Goal: Task Accomplishment & Management: Manage account settings

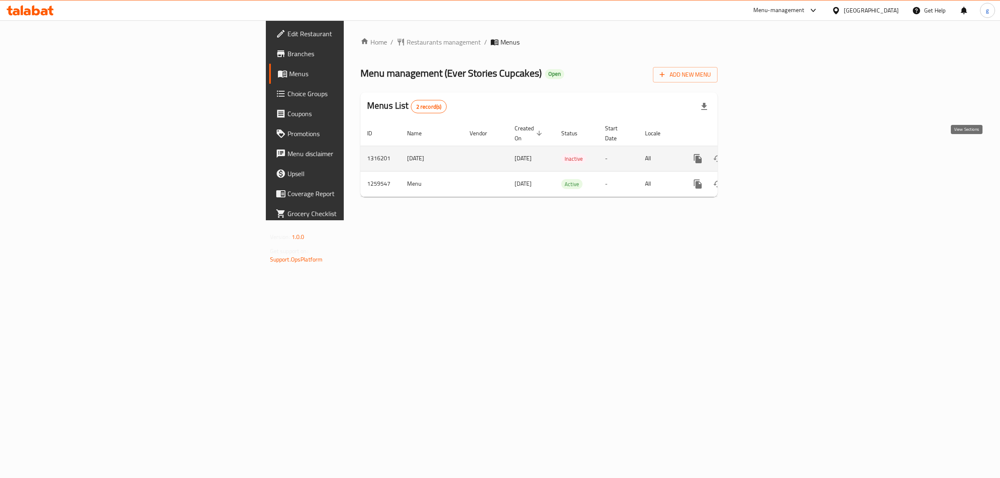
click at [763, 154] on icon "enhanced table" at bounding box center [758, 159] width 10 height 10
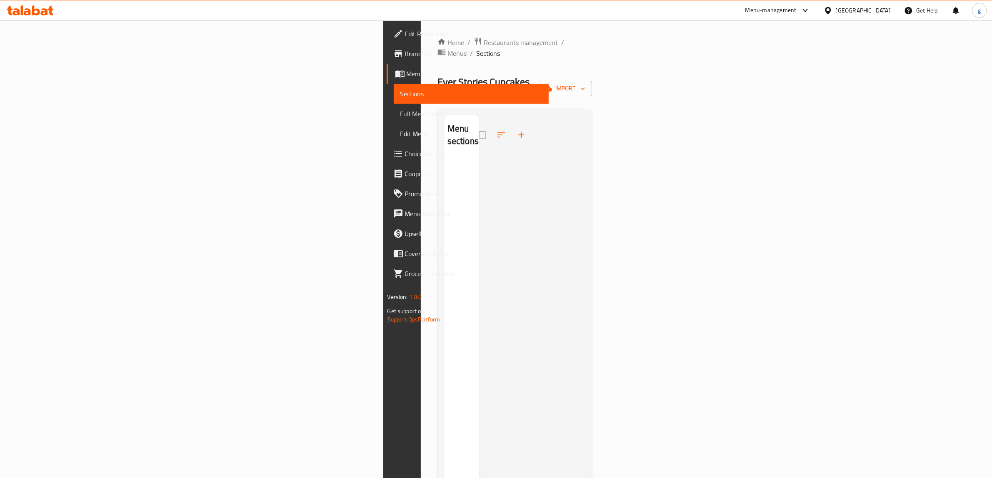
click at [421, 32] on div "Home / Restaurants management / Menus / Sections Ever Stories Cupcakes Open imp…" at bounding box center [515, 318] width 188 height 597
click at [447, 48] on span "Menus" at bounding box center [456, 53] width 19 height 10
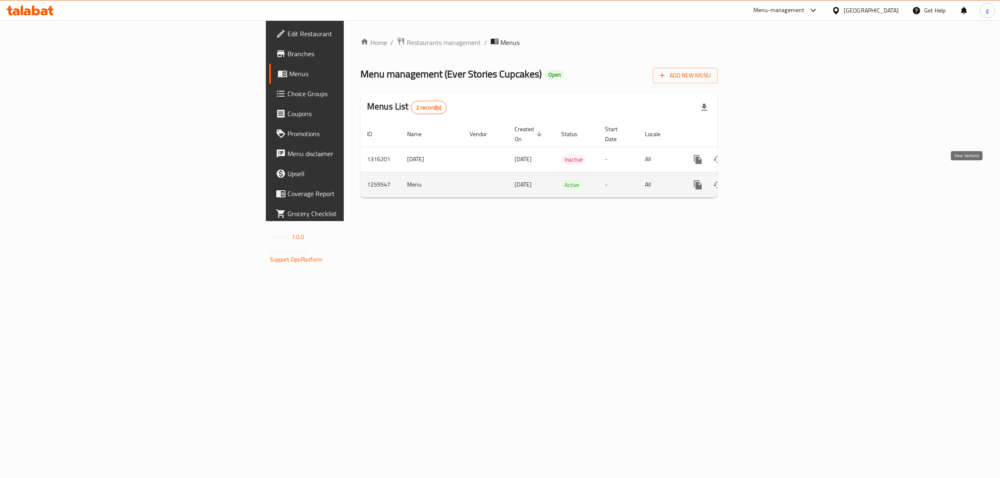
click at [763, 180] on icon "enhanced table" at bounding box center [758, 185] width 10 height 10
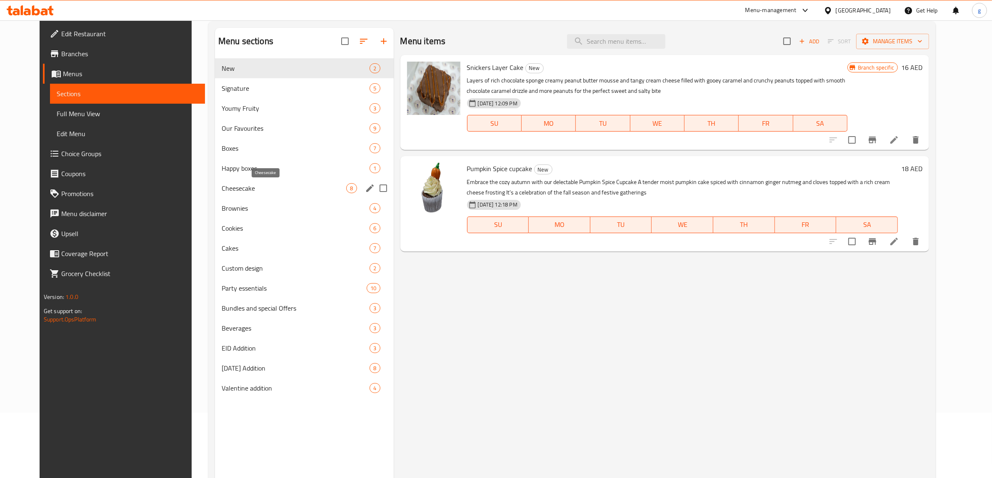
scroll to position [117, 0]
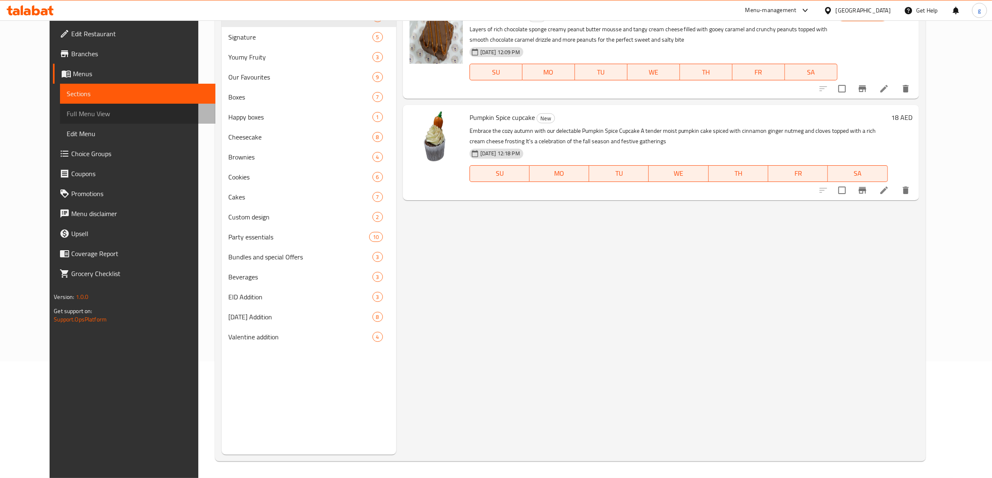
click at [78, 110] on span "Full Menu View" at bounding box center [138, 114] width 142 height 10
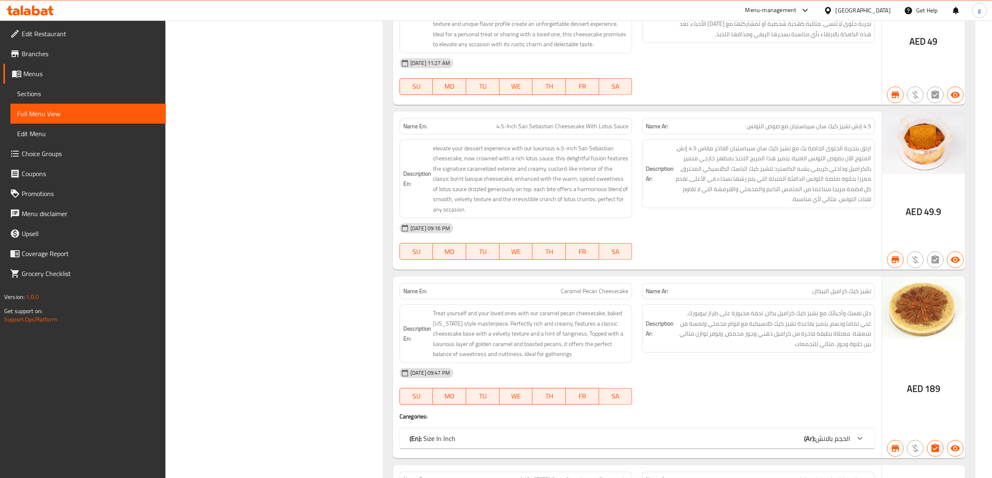
scroll to position [4961, 0]
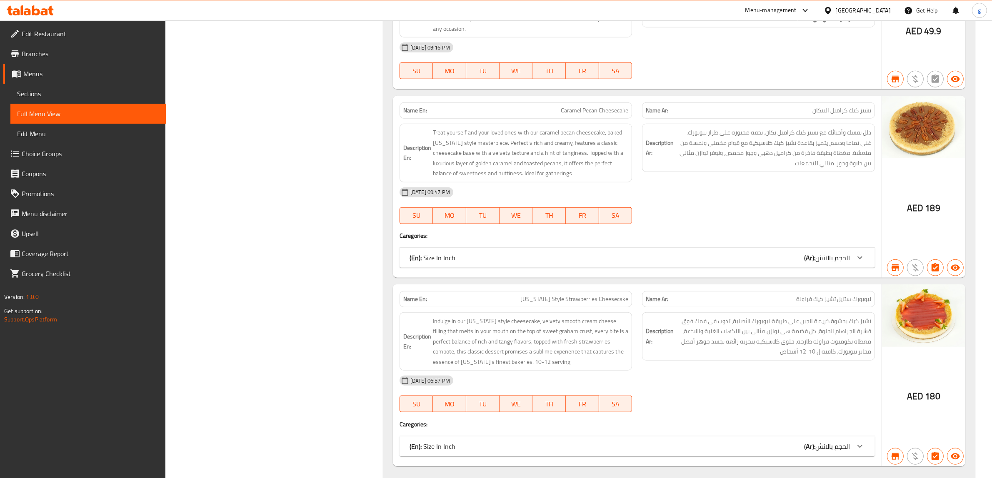
click at [82, 58] on span "Branches" at bounding box center [90, 54] width 137 height 10
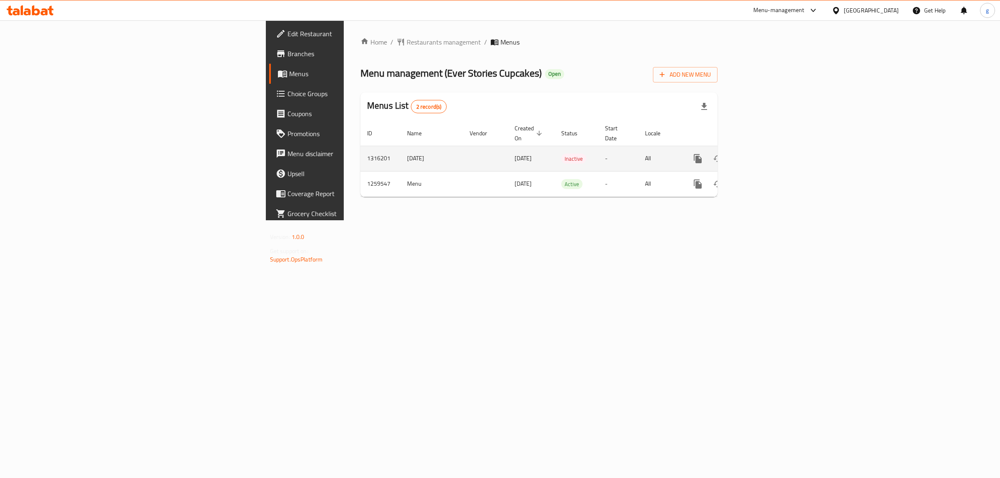
click at [360, 151] on td "1316201" at bounding box center [380, 158] width 40 height 25
drag, startPoint x: 228, startPoint y: 149, endPoint x: 602, endPoint y: 142, distance: 373.8
click at [602, 146] on tr "1316201 7/10/2025 07/10/2025 Inactive - All" at bounding box center [567, 158] width 414 height 25
click at [763, 154] on icon "enhanced table" at bounding box center [758, 159] width 10 height 10
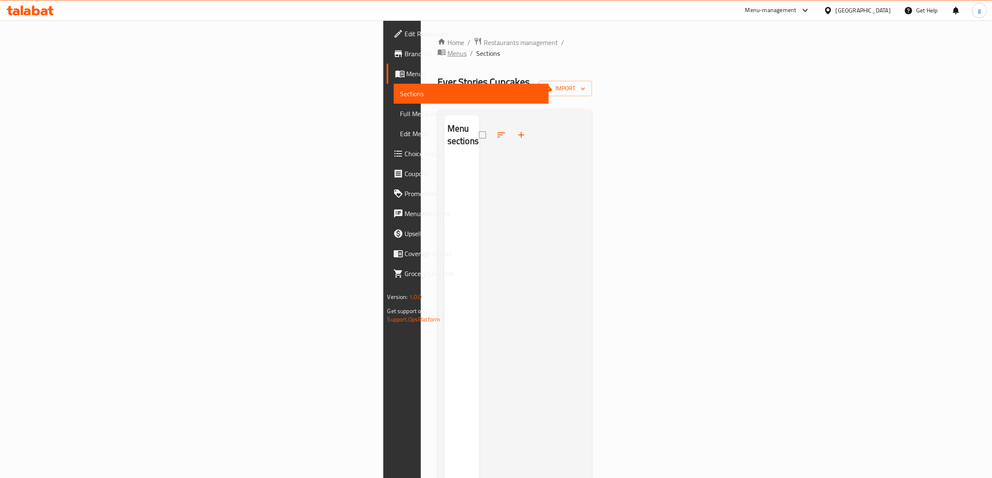
click at [447, 48] on span "Menus" at bounding box center [456, 53] width 19 height 10
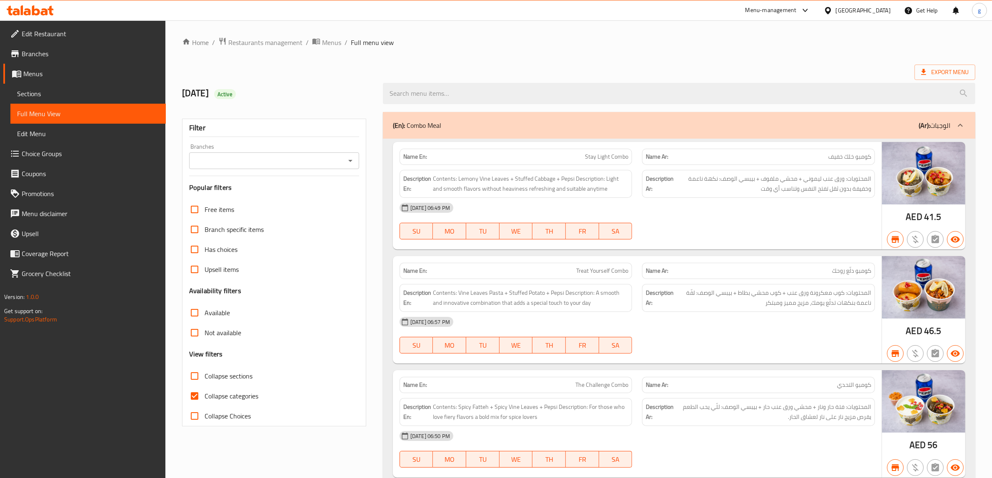
click at [49, 56] on span "Branches" at bounding box center [90, 54] width 137 height 10
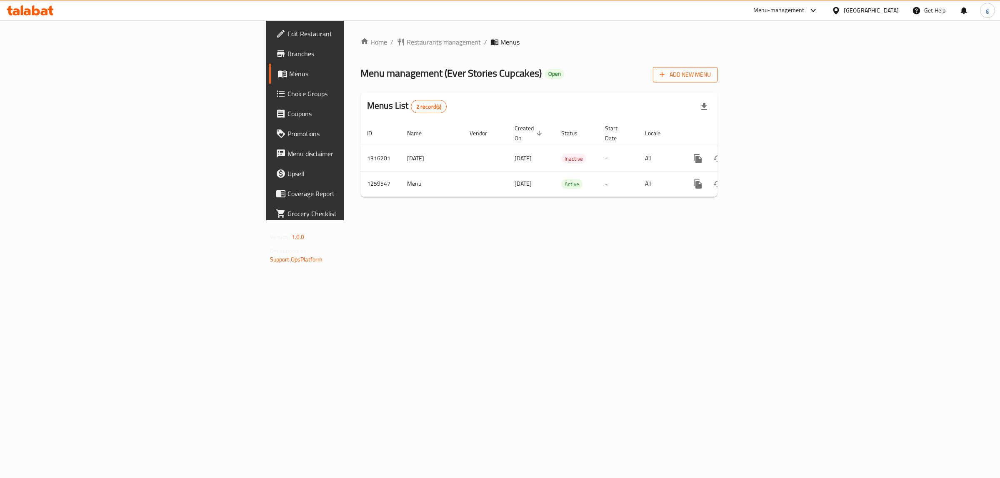
click at [711, 78] on span "Add New Menu" at bounding box center [685, 75] width 51 height 10
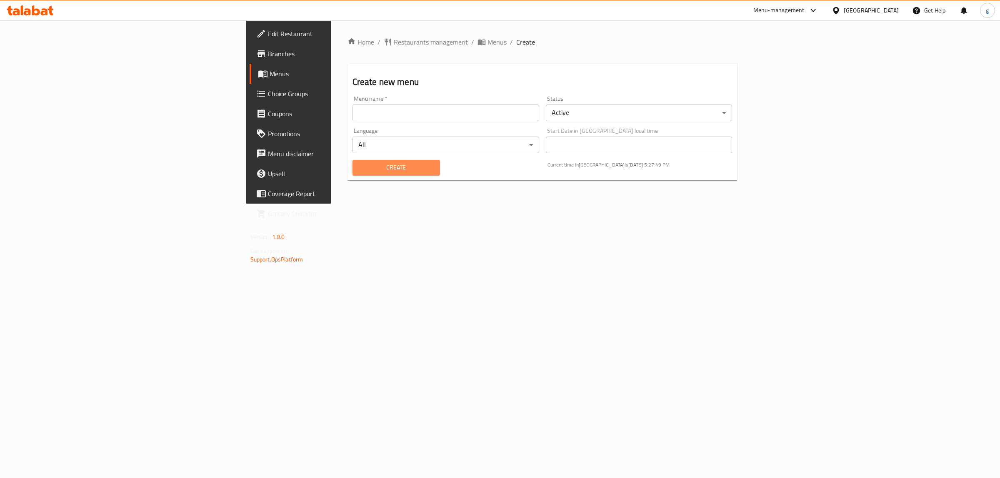
drag, startPoint x: 347, startPoint y: 165, endPoint x: 352, endPoint y: 159, distance: 8.2
click at [352, 160] on button "Create" at bounding box center [395, 167] width 87 height 15
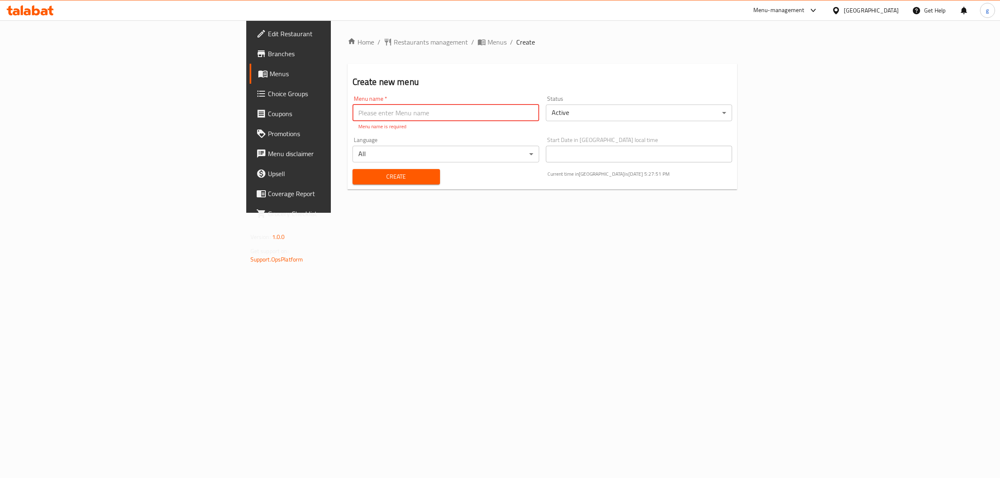
click at [268, 90] on span "Choice Groups" at bounding box center [337, 94] width 139 height 10
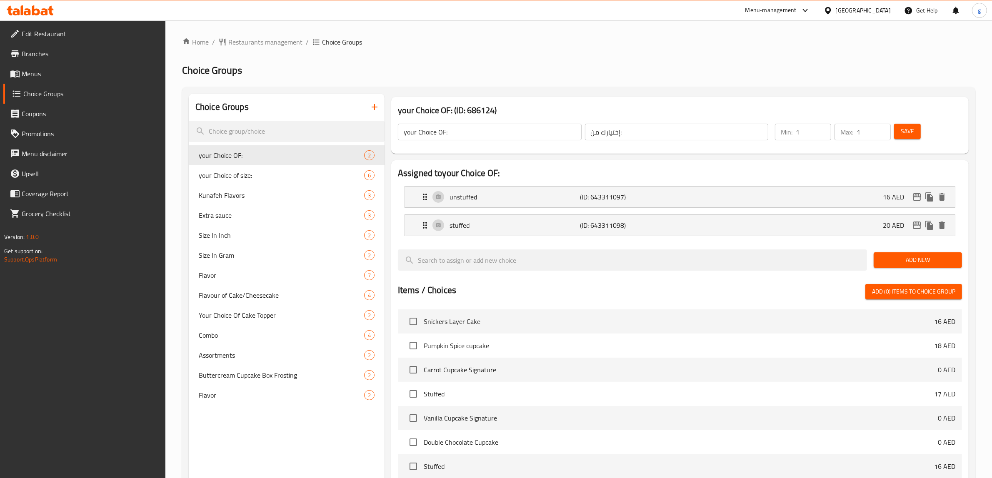
click at [40, 78] on span "Menus" at bounding box center [90, 74] width 137 height 10
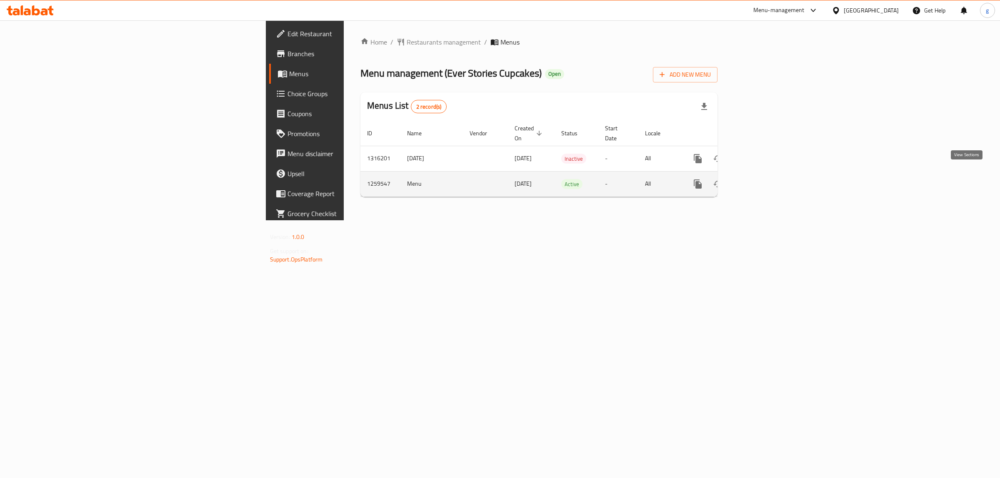
click at [768, 179] on link "enhanced table" at bounding box center [758, 184] width 20 height 20
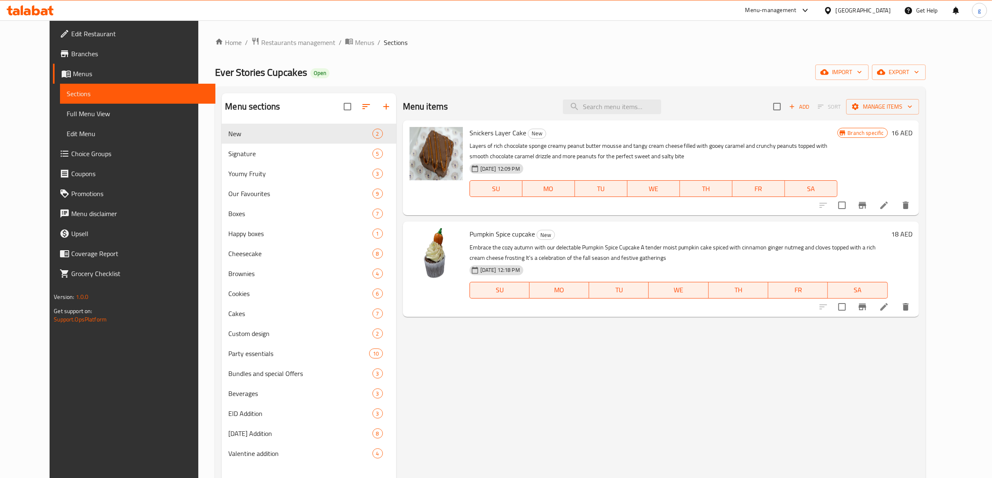
click at [53, 42] on link "Edit Restaurant" at bounding box center [134, 34] width 162 height 20
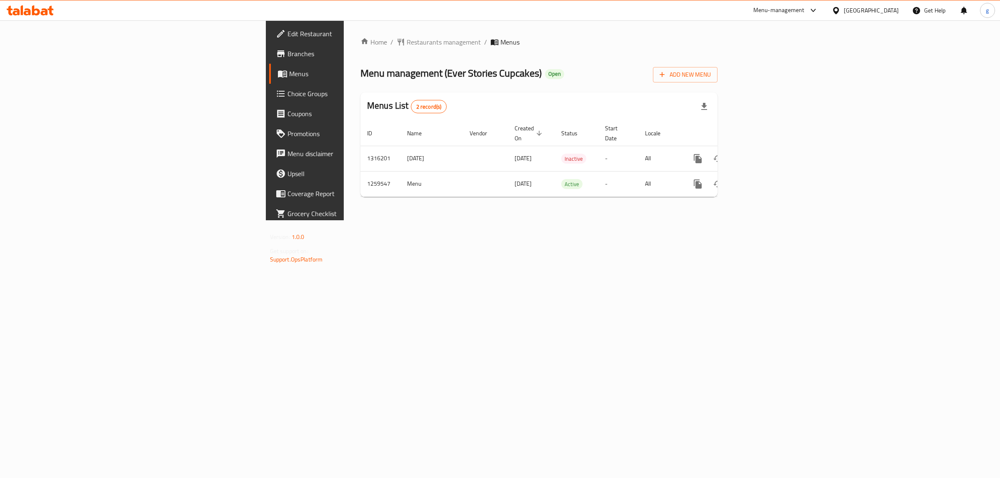
click at [431, 220] on div "Home / Restaurants management / Menus Menu management ( Ever Stories Cupcakes )…" at bounding box center [539, 120] width 390 height 200
